Goal: Task Accomplishment & Management: Manage account settings

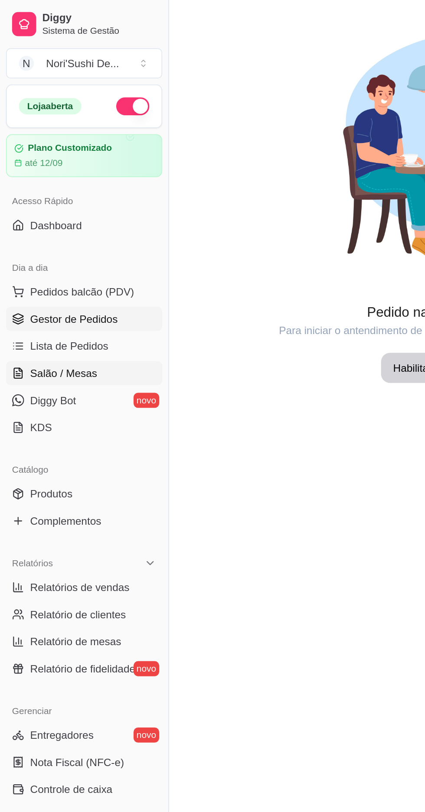
click at [18, 181] on span "Gestor de Pedidos" at bounding box center [42, 183] width 50 height 9
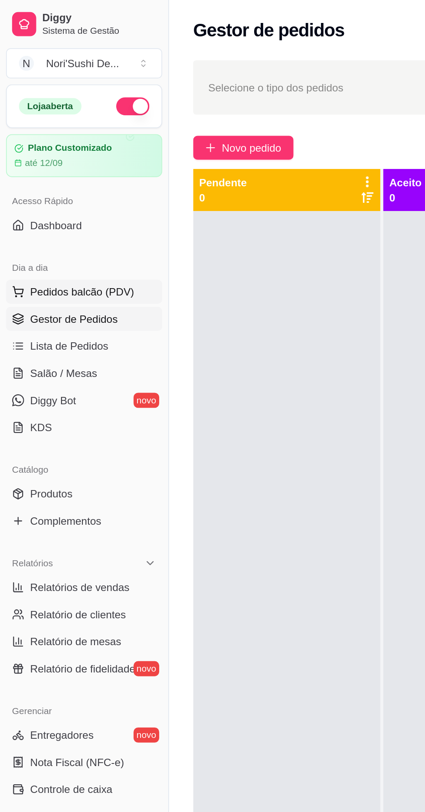
click at [20, 164] on span "Pedidos balcão (PDV)" at bounding box center [47, 167] width 60 height 9
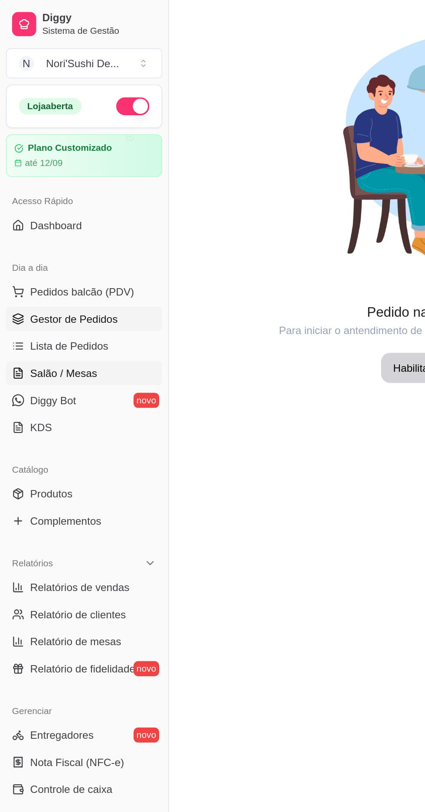
click at [29, 182] on span "Gestor de Pedidos" at bounding box center [42, 183] width 50 height 9
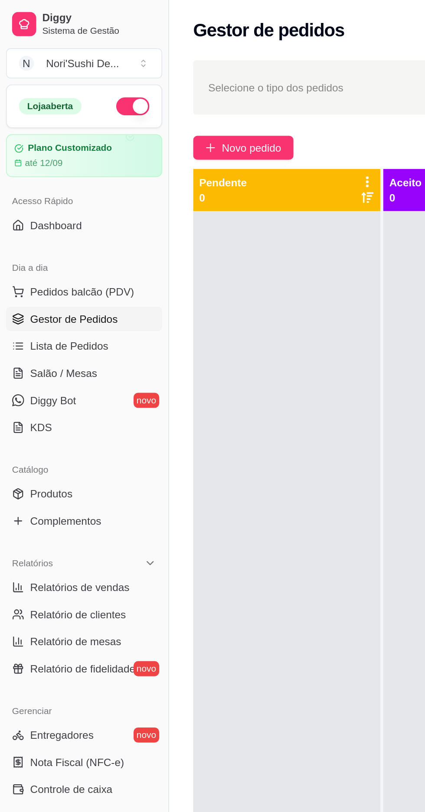
click at [57, 182] on span "Gestor de Pedidos" at bounding box center [42, 183] width 50 height 9
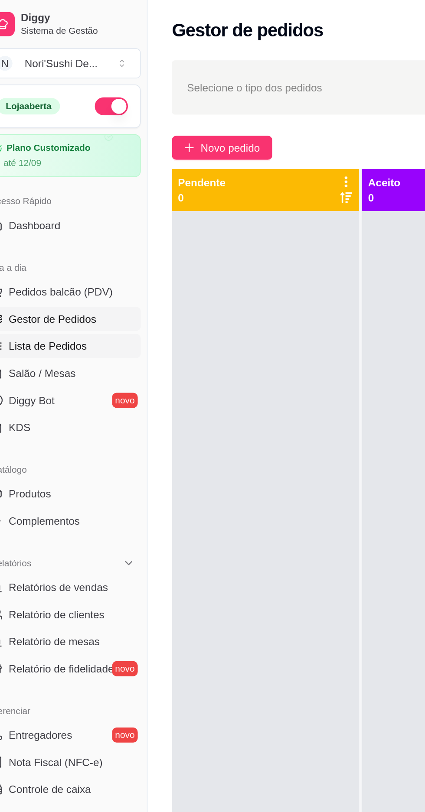
click at [61, 196] on span "Lista de Pedidos" at bounding box center [39, 199] width 45 height 9
